Goal: Transaction & Acquisition: Purchase product/service

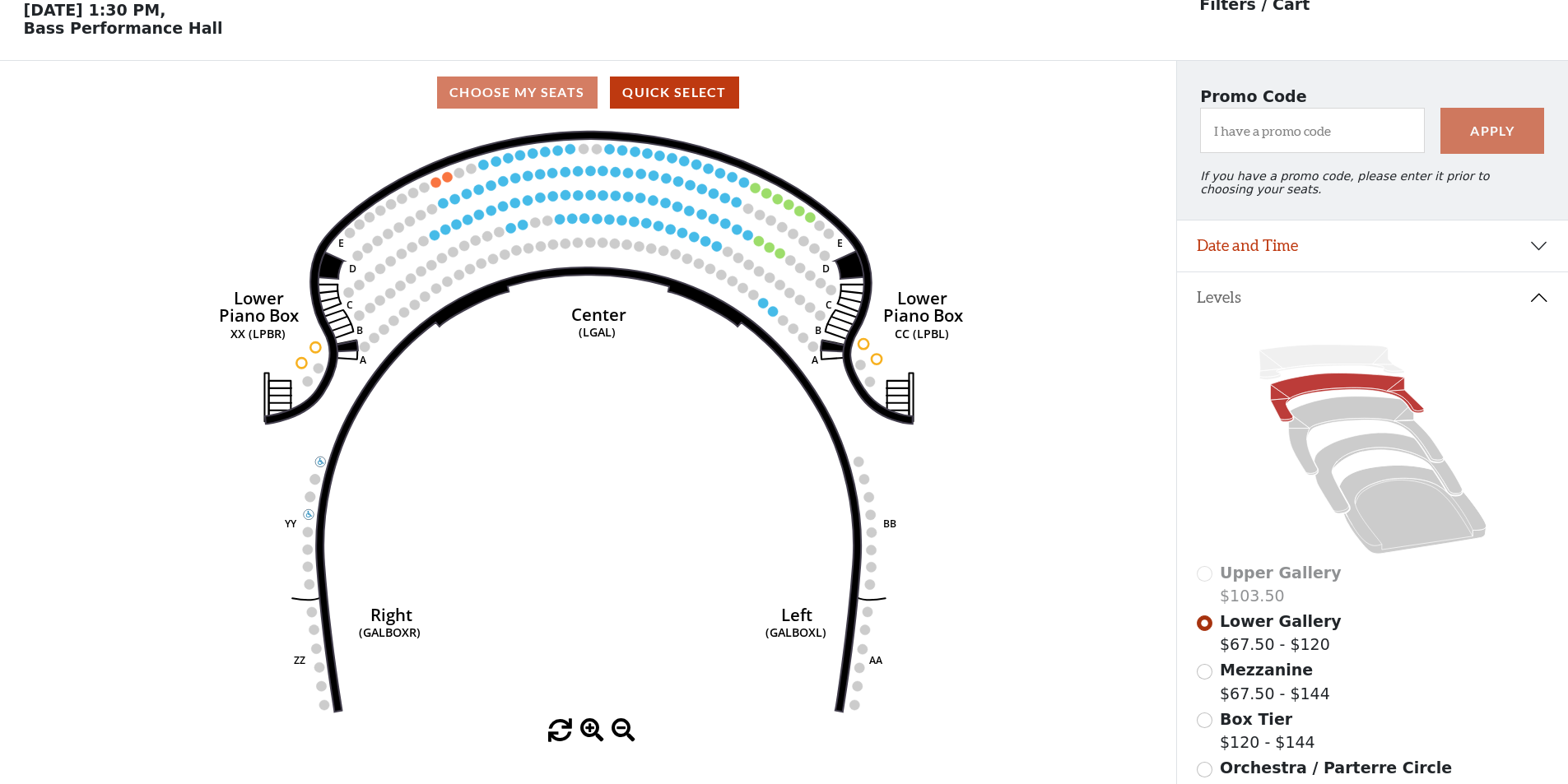
scroll to position [76, 0]
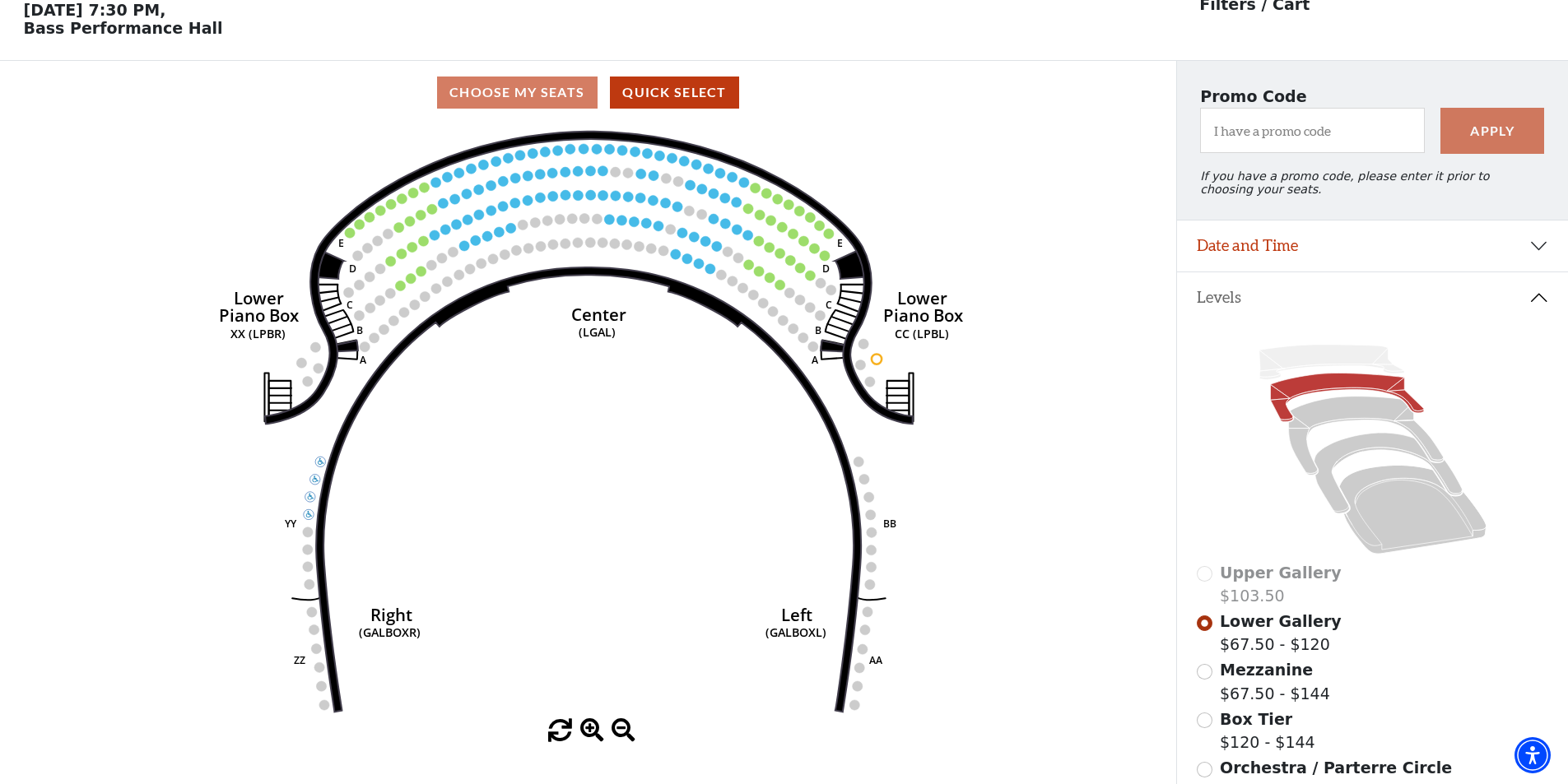
scroll to position [76, 0]
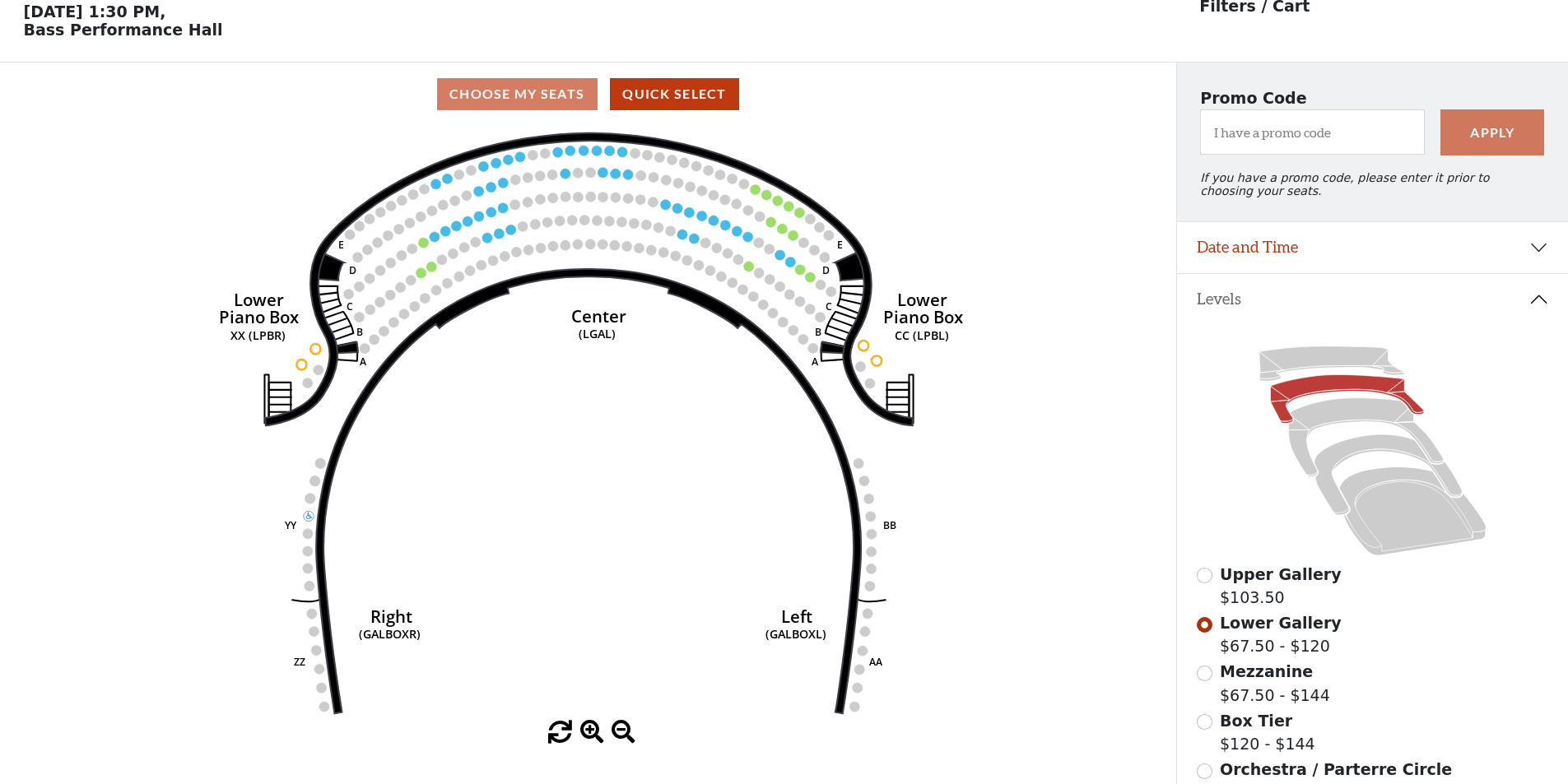
scroll to position [76, 0]
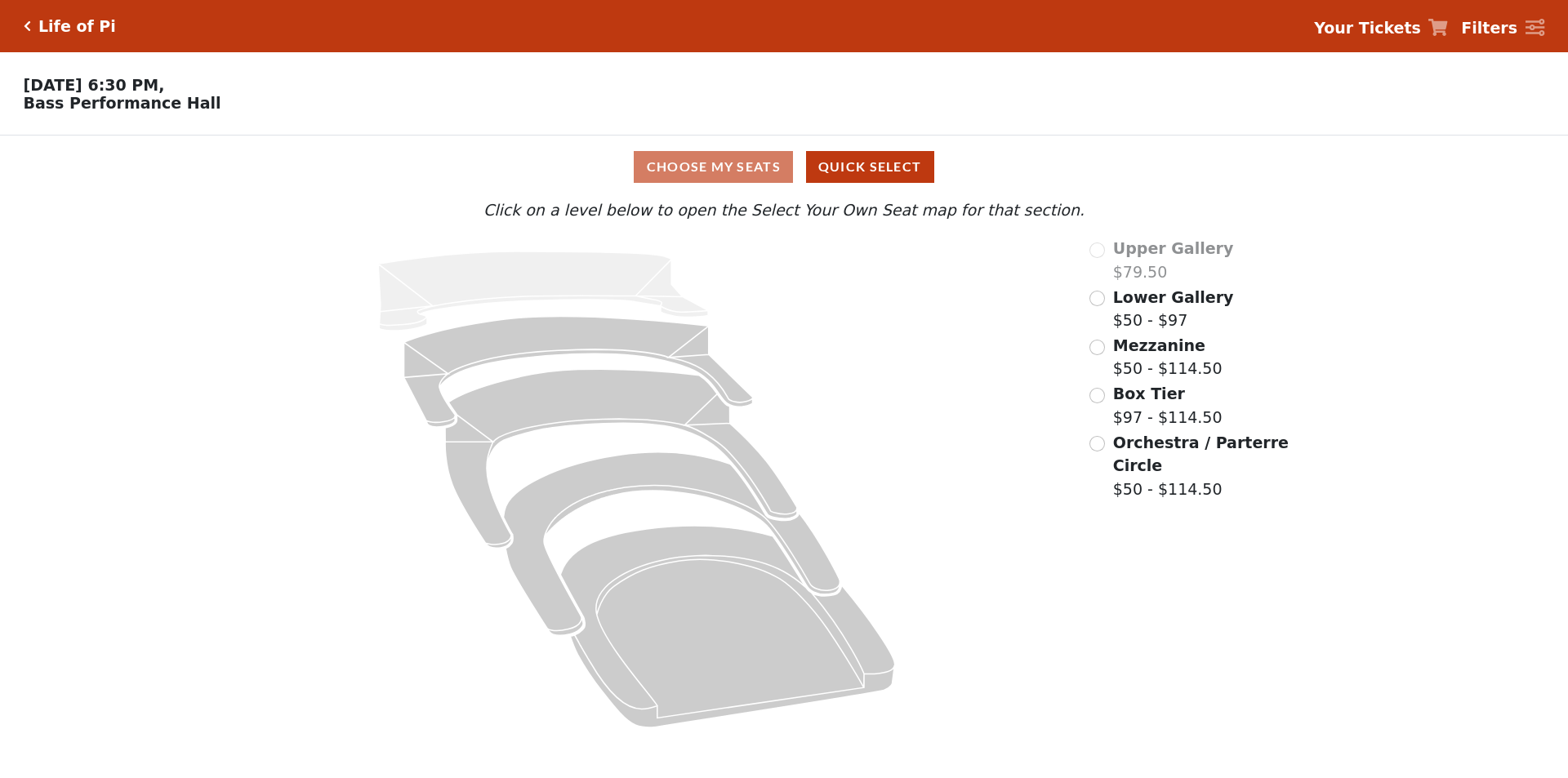
click at [1187, 317] on label "Lower Gallery $50 - $97" at bounding box center [1173, 308] width 120 height 46
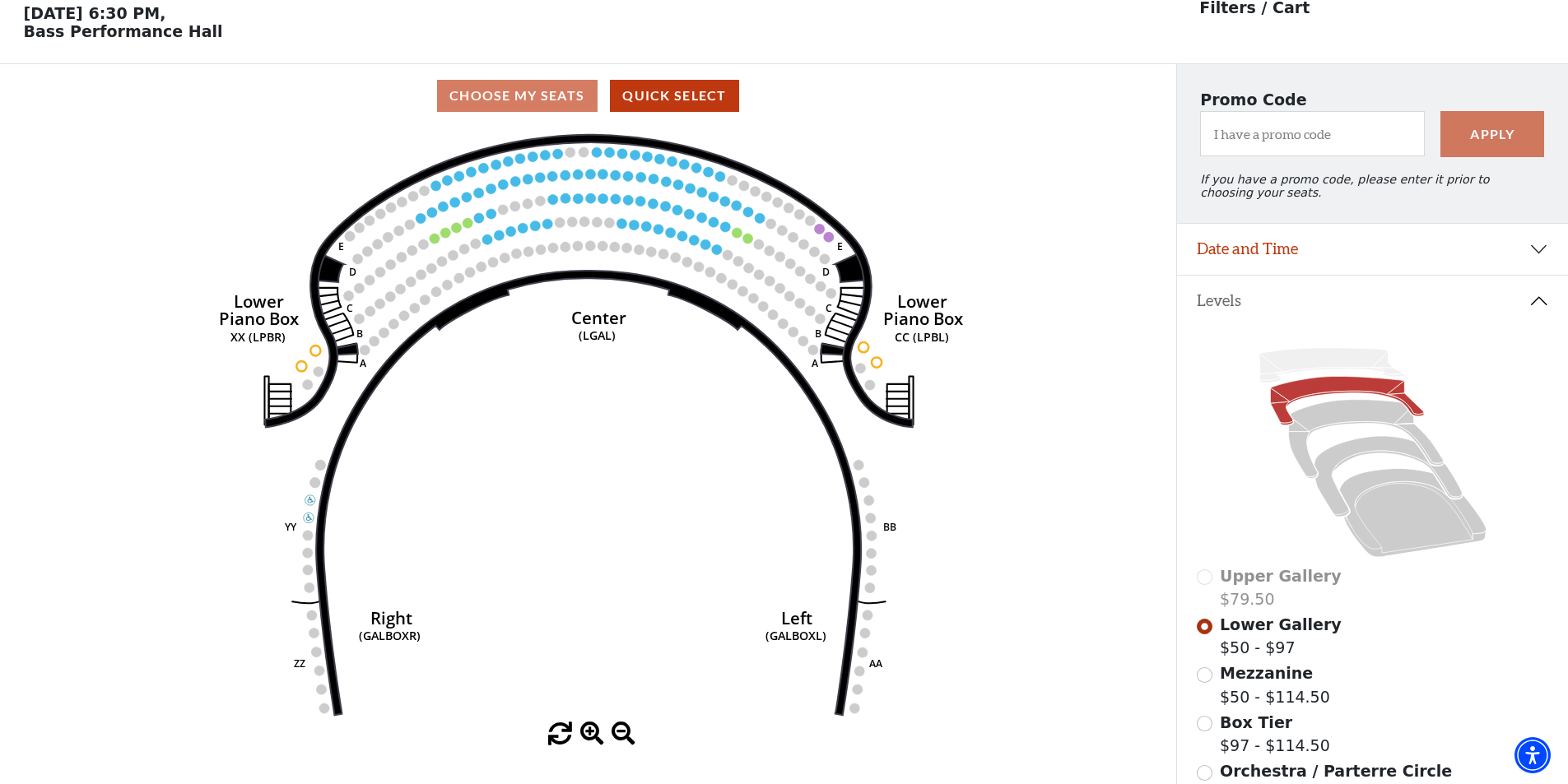
scroll to position [76, 0]
